Goal: Task Accomplishment & Management: Manage account settings

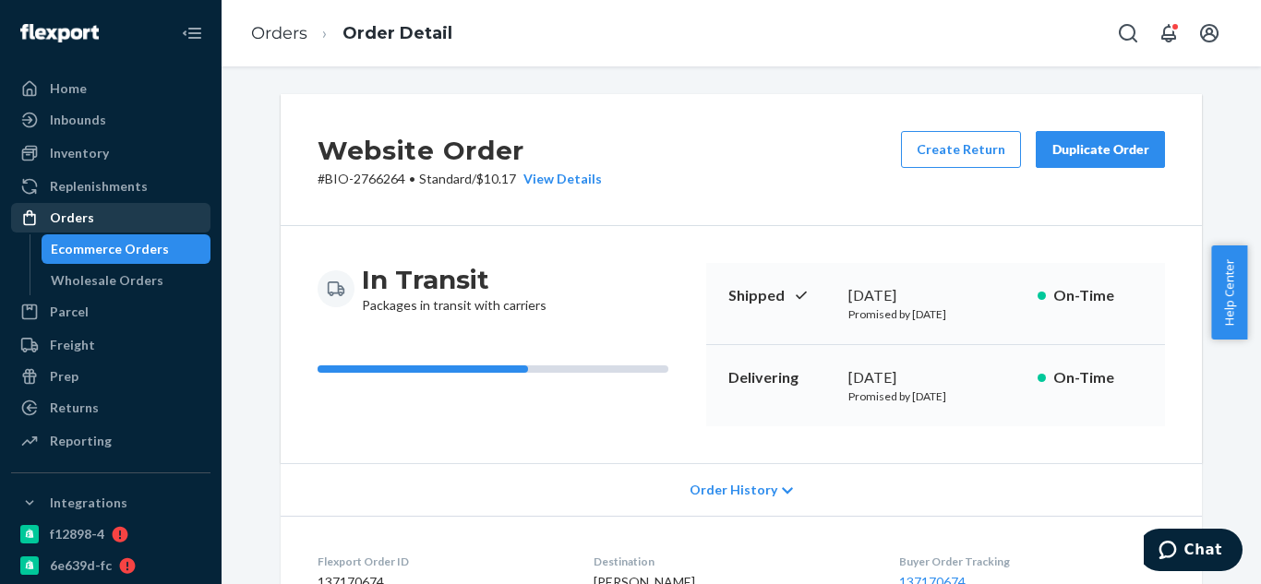
scroll to position [461, 0]
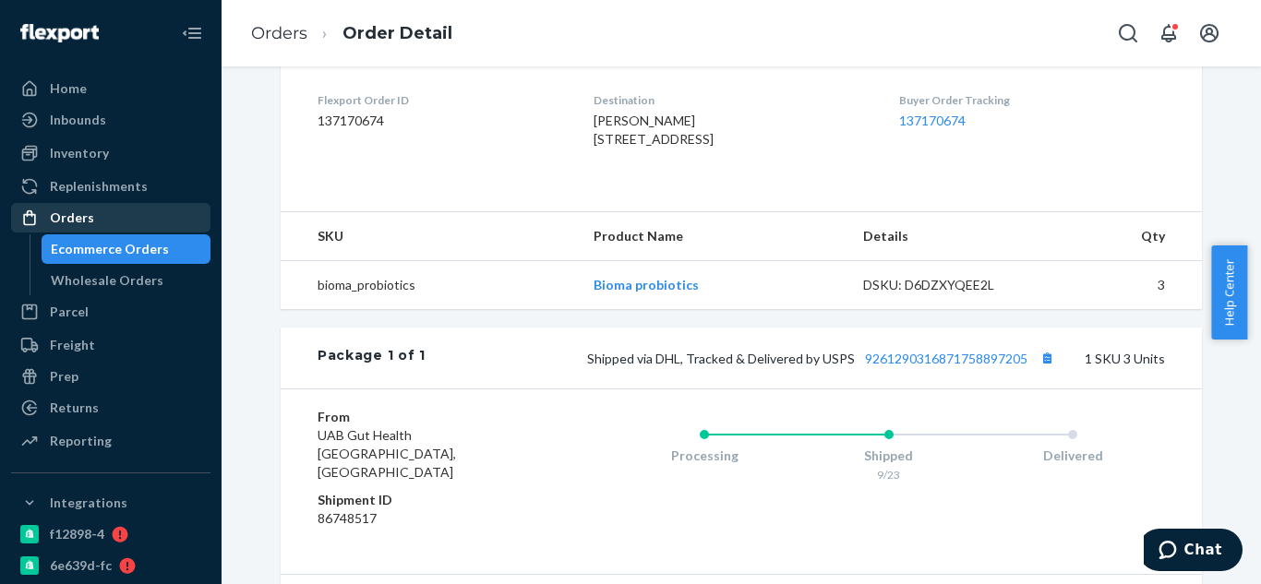
click at [76, 216] on div "Orders" at bounding box center [72, 218] width 44 height 18
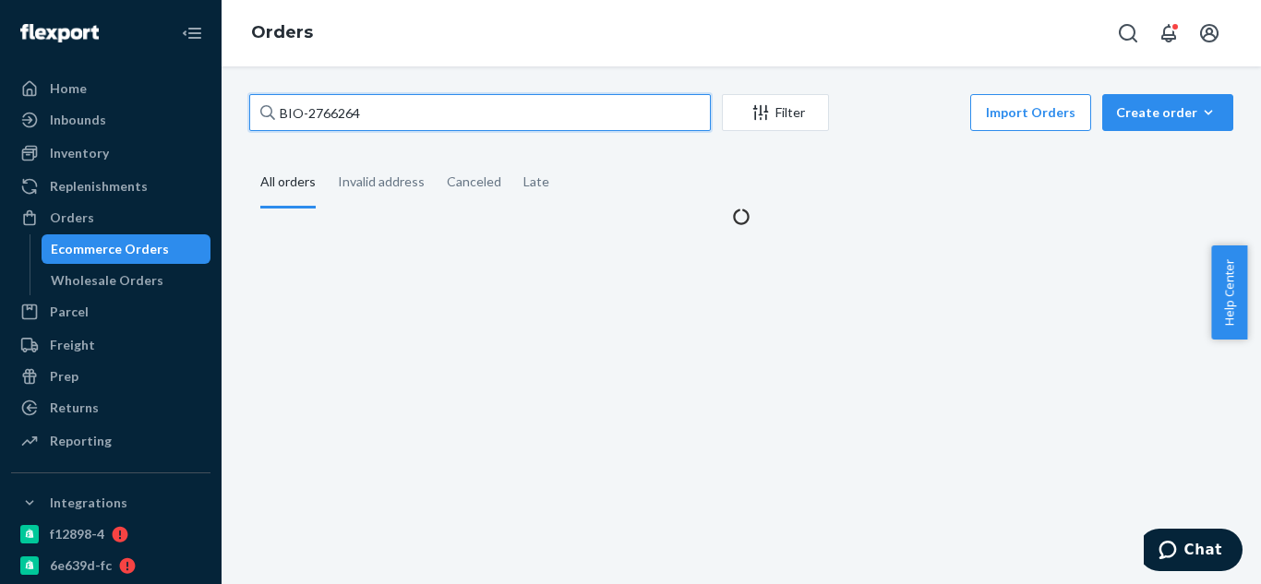
click at [376, 116] on input "BIO-2766264" at bounding box center [479, 112] width 461 height 37
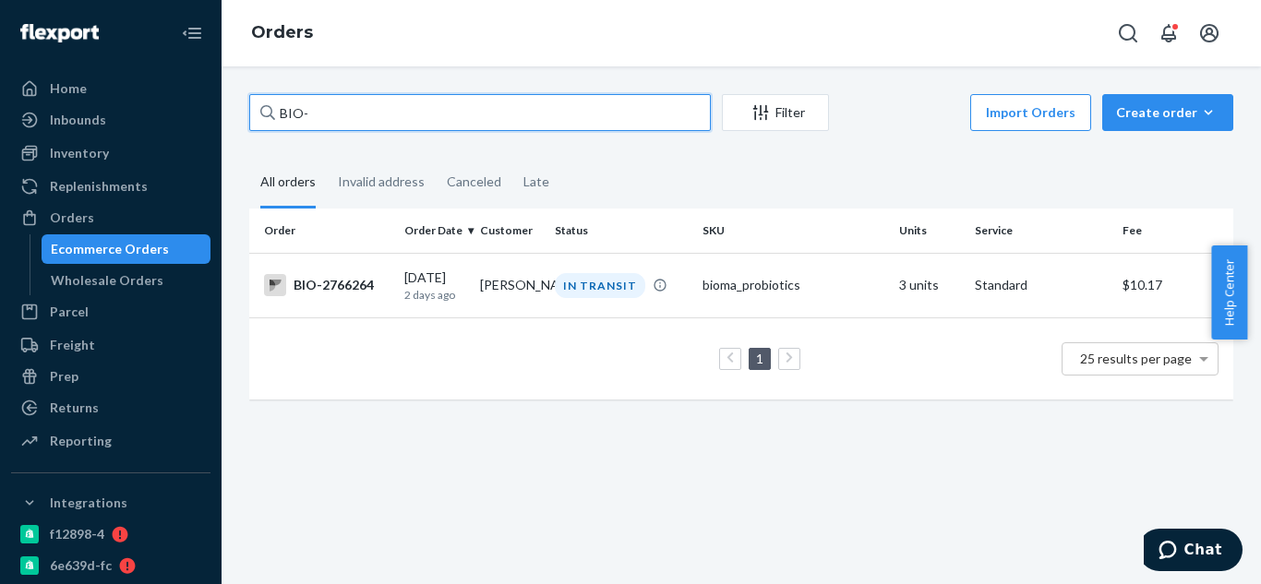
paste input "2739967"
type input "BIO-2739967"
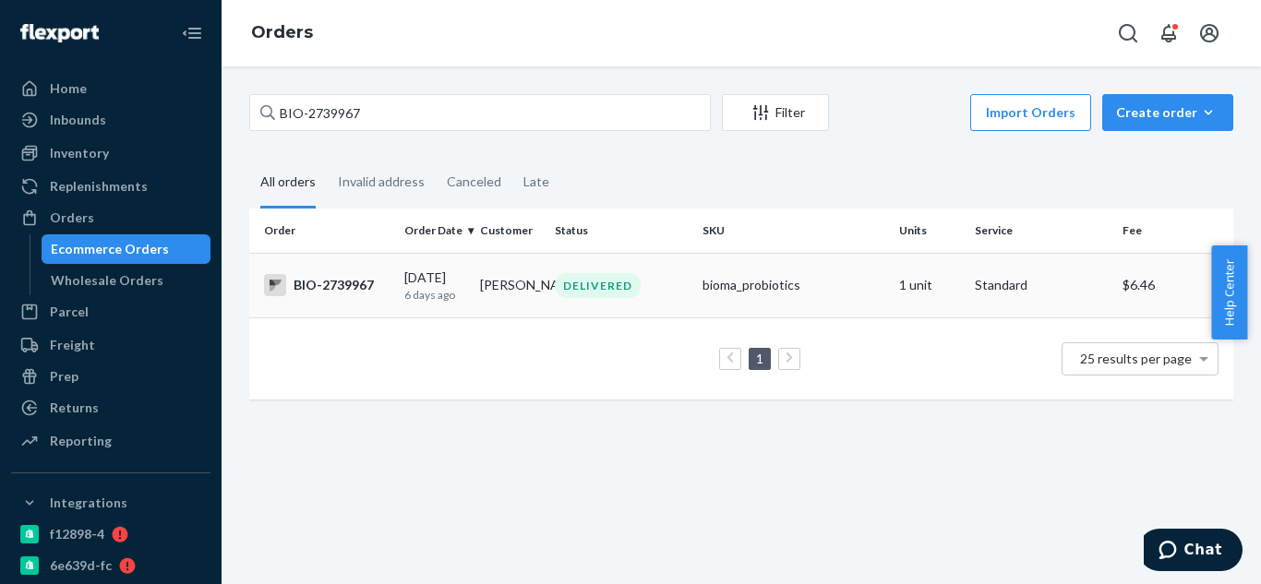
click at [340, 291] on div "BIO-2739967" at bounding box center [326, 285] width 125 height 22
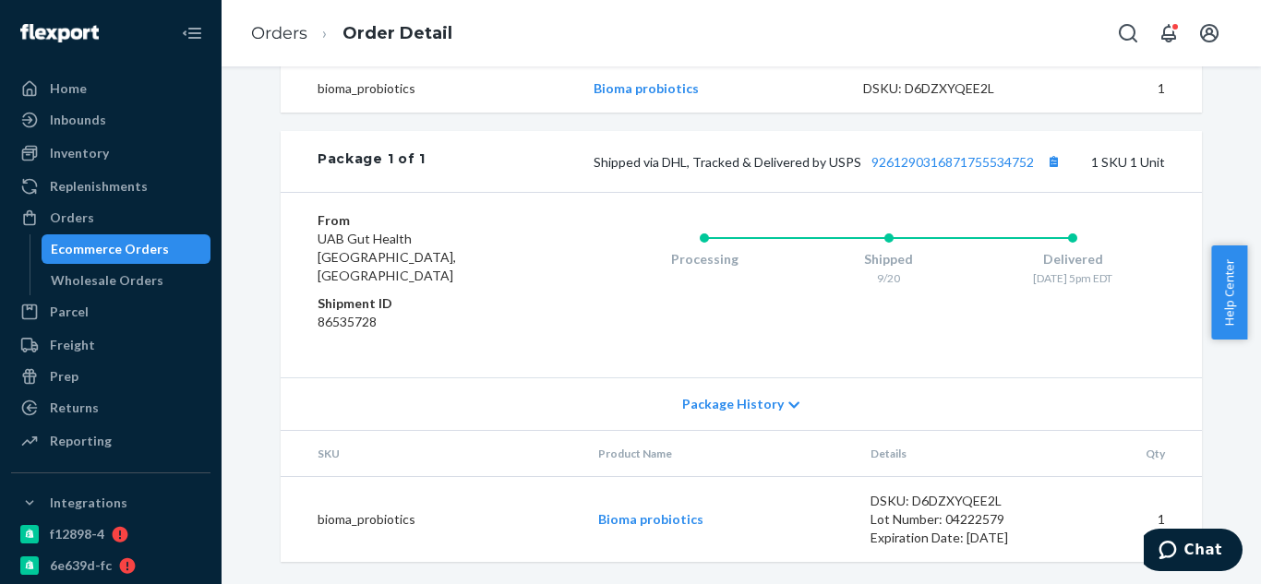
scroll to position [676, 0]
click at [1048, 173] on button "Copy tracking number" at bounding box center [1053, 161] width 24 height 24
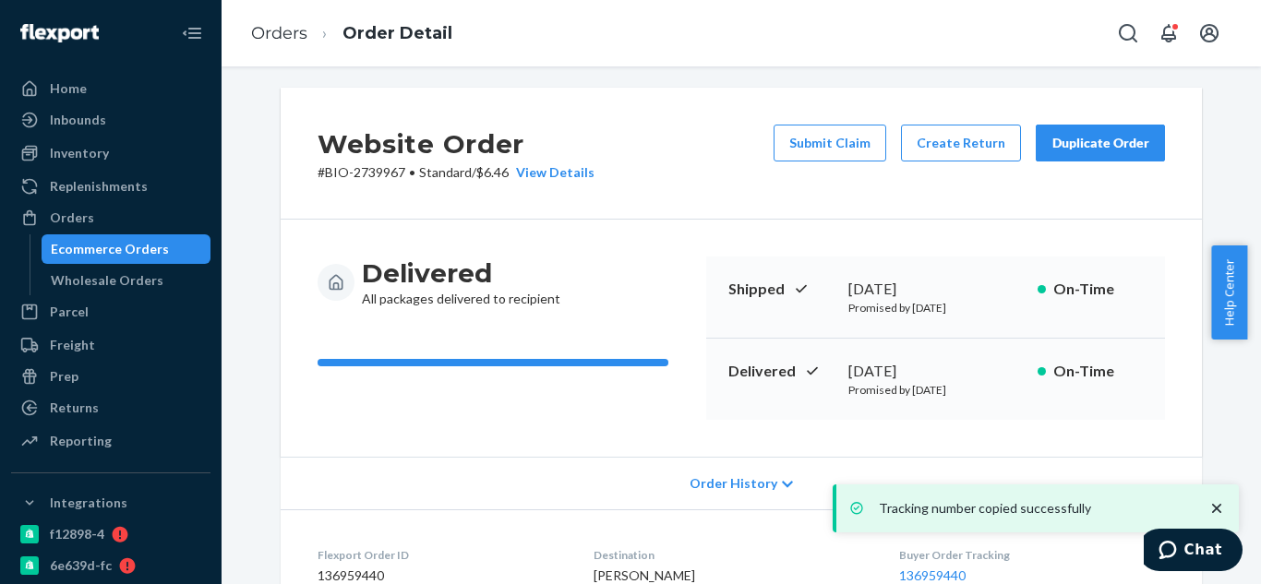
scroll to position [0, 0]
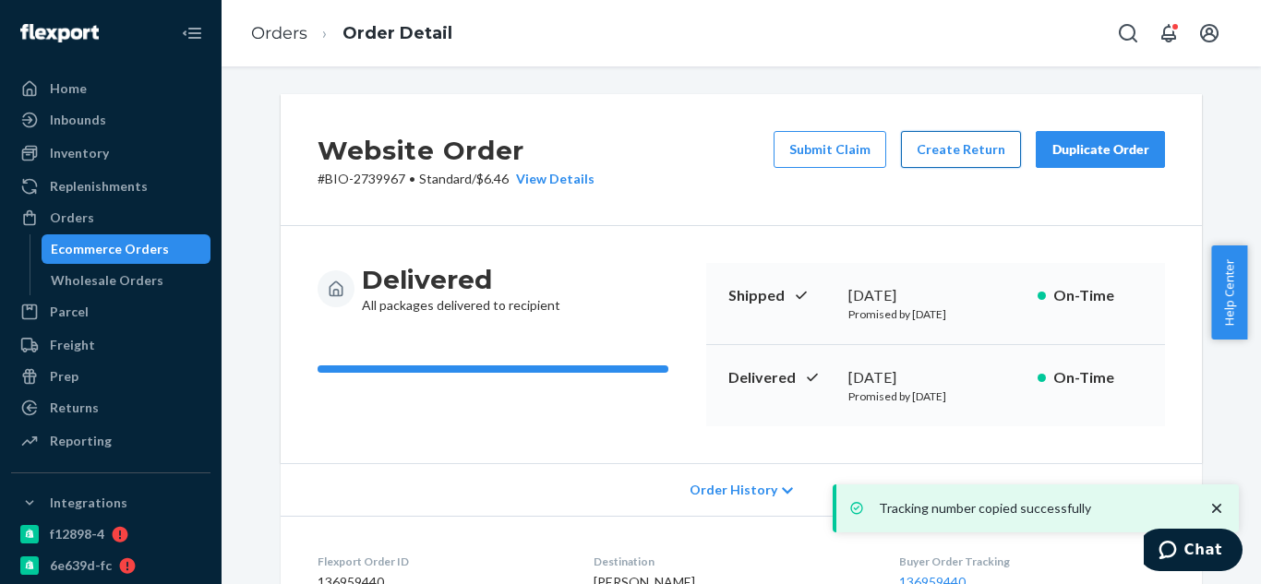
click at [938, 158] on button "Create Return" at bounding box center [961, 149] width 120 height 37
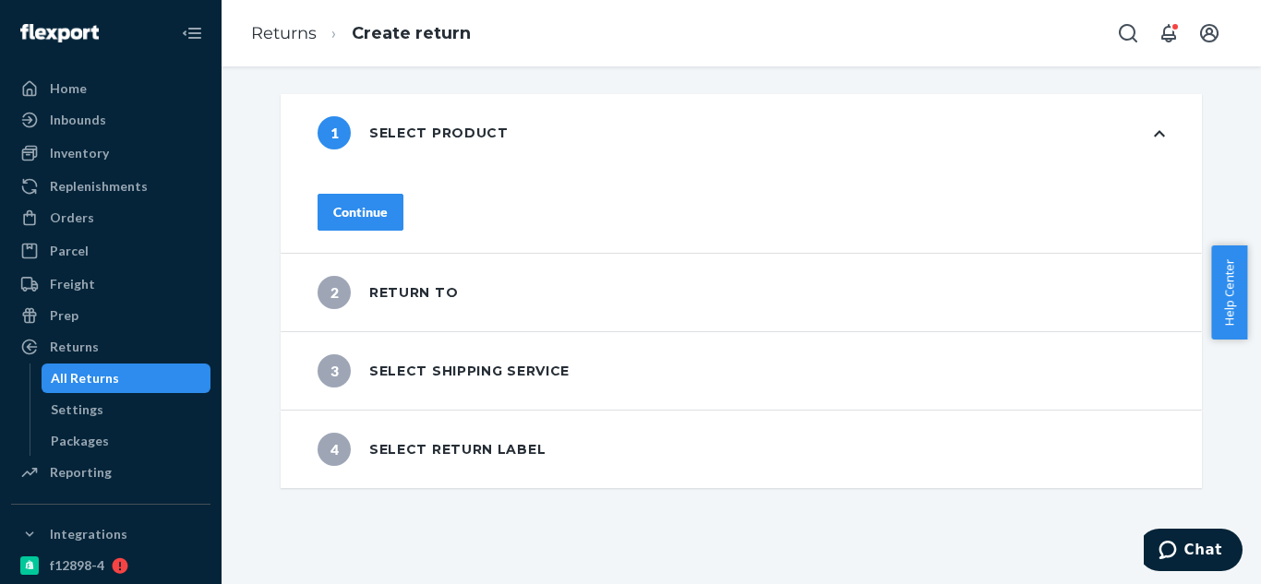
click at [388, 205] on div "Continue" at bounding box center [360, 212] width 54 height 18
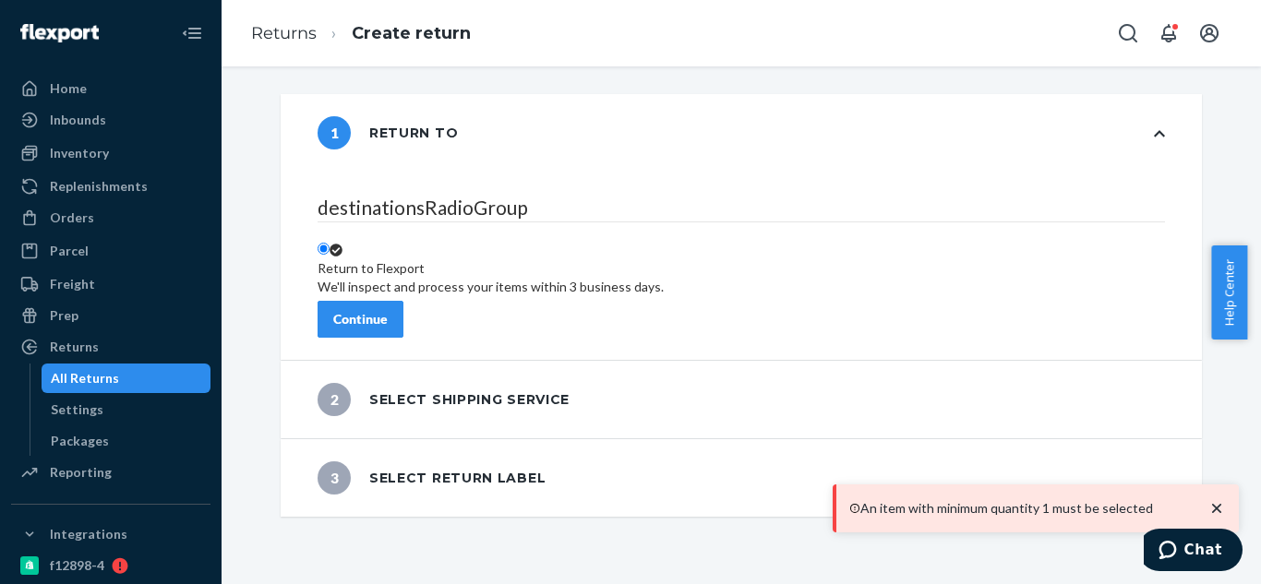
click at [416, 259] on div "Return to Flexport We'll inspect and process your items within 3 business days." at bounding box center [490, 277] width 346 height 37
click at [329, 243] on input "Return to Flexport We'll inspect and process your items within 3 business days." at bounding box center [323, 249] width 12 height 12
click at [388, 310] on div "Continue" at bounding box center [360, 319] width 54 height 18
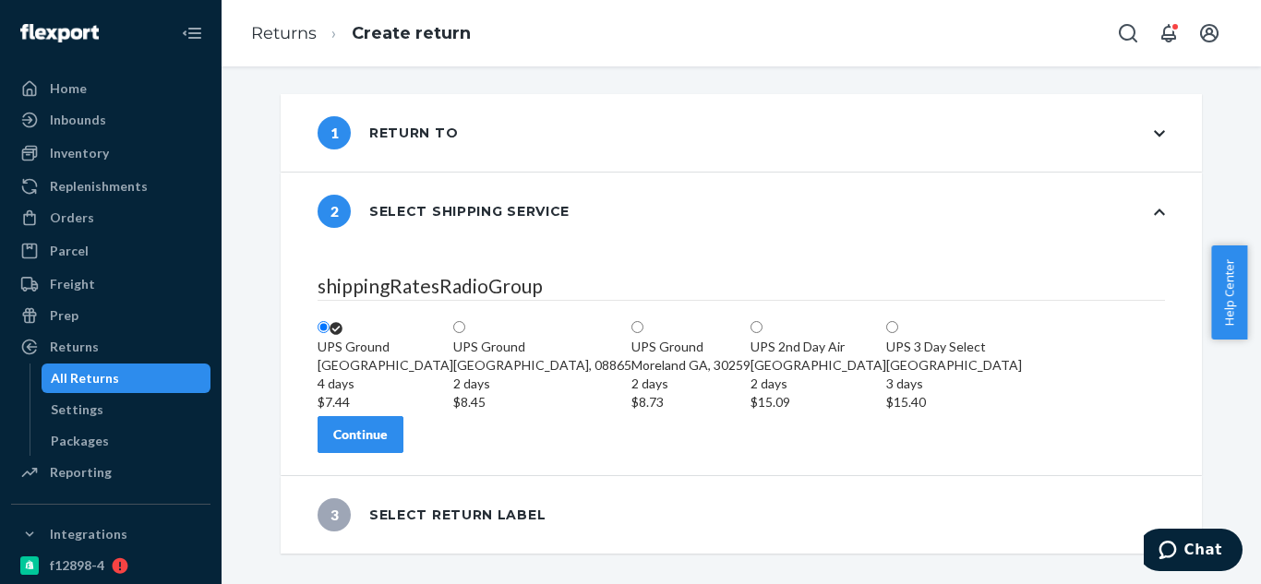
click at [403, 453] on button "Continue" at bounding box center [360, 434] width 86 height 37
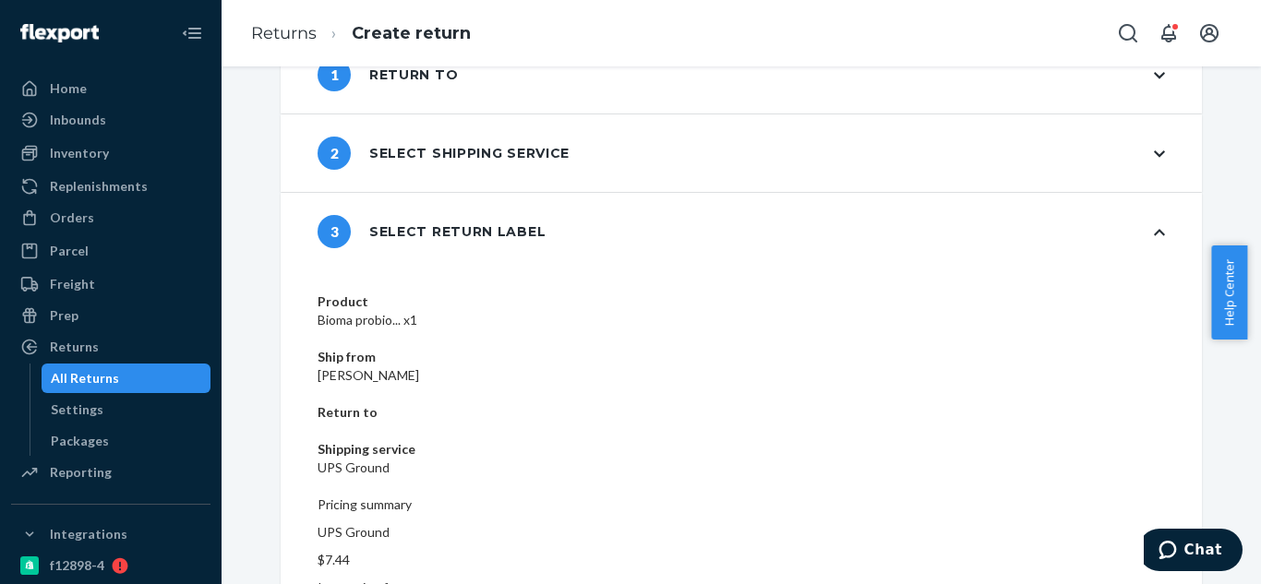
scroll to position [90, 0]
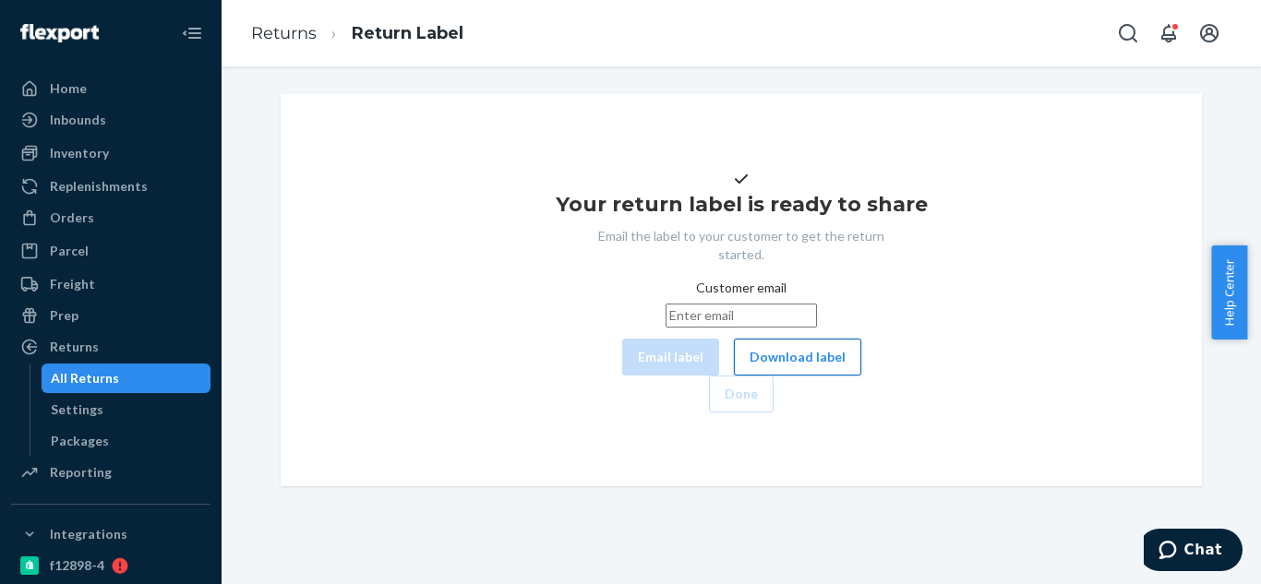
click at [734, 376] on button "Download label" at bounding box center [797, 357] width 127 height 37
